Goal: Information Seeking & Learning: Learn about a topic

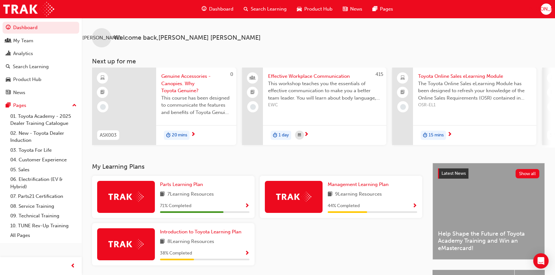
click at [181, 87] on span "Genuine Accessories - Canopies. Why Toyota Genuine?" at bounding box center [196, 84] width 70 height 22
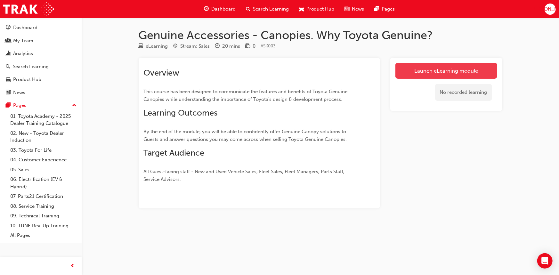
click at [426, 73] on link "Launch eLearning module" at bounding box center [447, 71] width 102 height 16
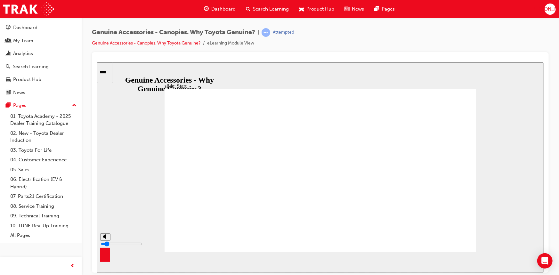
click at [104, 246] on input "volume" at bounding box center [121, 243] width 41 height 5
click at [105, 245] on input "volume" at bounding box center [121, 243] width 41 height 5
click at [104, 242] on input "volume" at bounding box center [121, 243] width 41 height 5
click at [106, 242] on input "volume" at bounding box center [121, 243] width 41 height 5
click at [104, 243] on input "volume" at bounding box center [121, 243] width 41 height 5
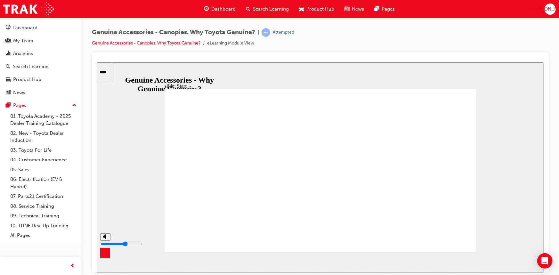
click at [104, 241] on input "volume" at bounding box center [121, 243] width 41 height 5
click at [104, 244] on input "volume" at bounding box center [121, 243] width 41 height 5
click at [105, 242] on input "volume" at bounding box center [121, 243] width 41 height 5
click at [104, 241] on input "volume" at bounding box center [121, 243] width 41 height 5
click at [105, 243] on input "volume" at bounding box center [121, 243] width 41 height 5
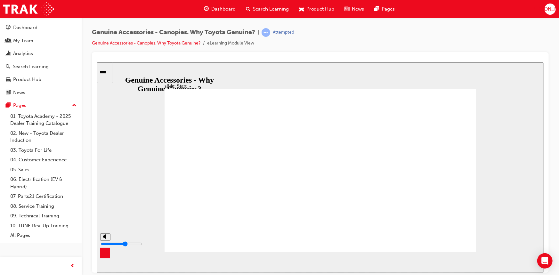
click at [104, 243] on input "volume" at bounding box center [121, 243] width 41 height 5
type input "4"
click at [104, 244] on input "volume" at bounding box center [121, 243] width 41 height 5
click at [507, 243] on input "volume" at bounding box center [523, 243] width 41 height 5
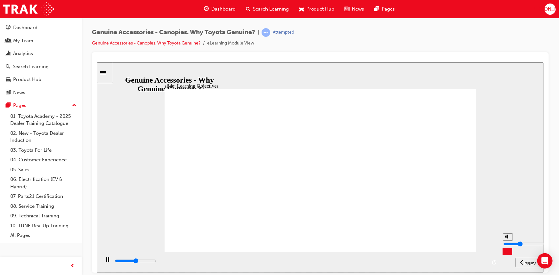
click at [507, 243] on input "volume" at bounding box center [523, 243] width 41 height 5
click at [507, 242] on input "volume" at bounding box center [523, 243] width 41 height 5
type input "12000"
type input "6"
click at [507, 241] on input "volume" at bounding box center [523, 243] width 41 height 5
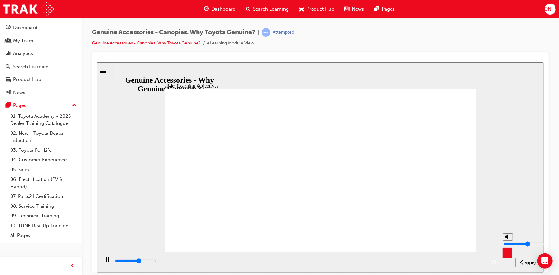
click at [507, 241] on input "volume" at bounding box center [523, 243] width 41 height 5
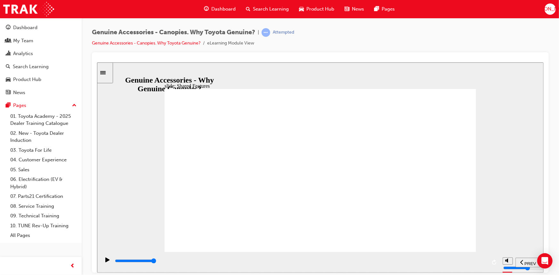
click at [108, 260] on div "play/pause" at bounding box center [107, 262] width 11 height 11
click at [494, 262] on icon "replay" at bounding box center [494, 262] width 4 height 5
click at [337, 73] on div "slide: Shared Features Optional front window guard Protects glass in case of em…" at bounding box center [320, 167] width 447 height 211
click at [291, 28] on div "Attempted" at bounding box center [278, 32] width 33 height 9
click at [287, 33] on div "Attempted" at bounding box center [283, 32] width 21 height 6
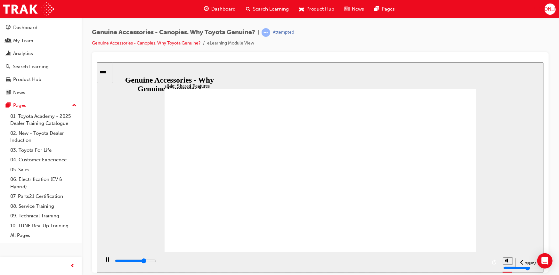
drag, startPoint x: 197, startPoint y: 229, endPoint x: 201, endPoint y: 230, distance: 4.0
click at [198, 229] on div "Optional front window guard Protects glass in case of emergency braking Window …" at bounding box center [320, 173] width 312 height 169
type input "8000"
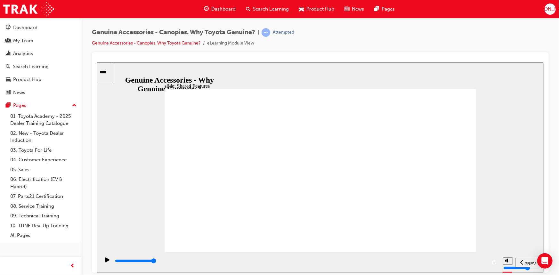
drag, startPoint x: 233, startPoint y: 227, endPoint x: 241, endPoint y: 230, distance: 8.5
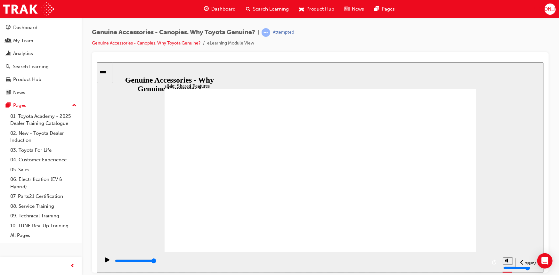
drag, startPoint x: 385, startPoint y: 111, endPoint x: 390, endPoint y: 104, distance: 8.5
